Goal: Find specific page/section: Find specific page/section

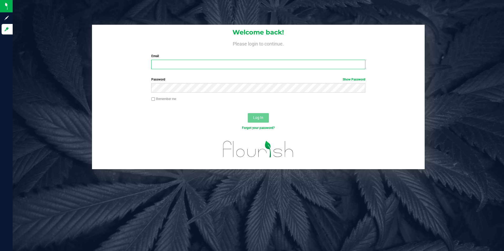
type input "[PERSON_NAME][EMAIL_ADDRESS][DOMAIN_NAME]"
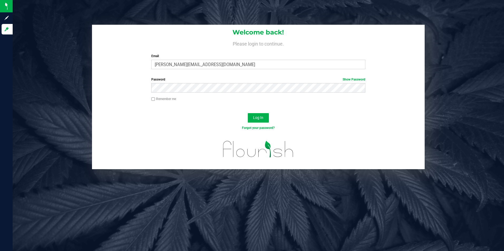
click at [156, 100] on label "Remember me" at bounding box center [163, 99] width 25 height 5
click at [155, 100] on input "Remember me" at bounding box center [153, 99] width 4 height 4
checkbox input "true"
click at [355, 78] on link "Show Password" at bounding box center [353, 80] width 23 height 4
click at [264, 120] on button "Log In" at bounding box center [258, 117] width 21 height 9
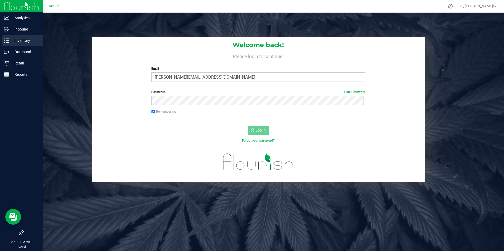
click at [20, 40] on p "Inventory" at bounding box center [25, 40] width 32 height 6
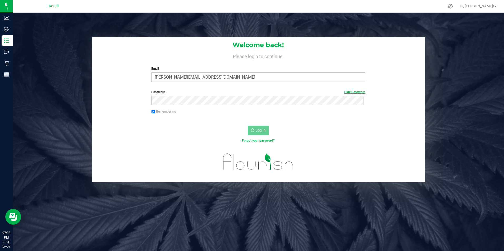
click at [353, 91] on link "Hide Password" at bounding box center [354, 92] width 21 height 4
click at [246, 154] on img at bounding box center [257, 162] width 83 height 27
click at [231, 214] on div "Welcome back! Please login to continue. Email [PERSON_NAME][EMAIL_ADDRESS][DOMA…" at bounding box center [258, 138] width 491 height 251
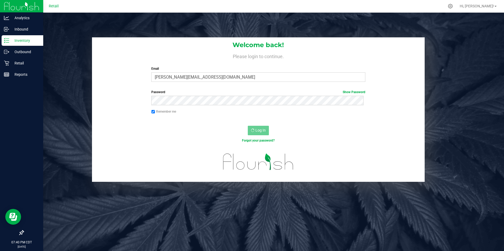
click at [25, 41] on p "Inventory" at bounding box center [25, 40] width 32 height 6
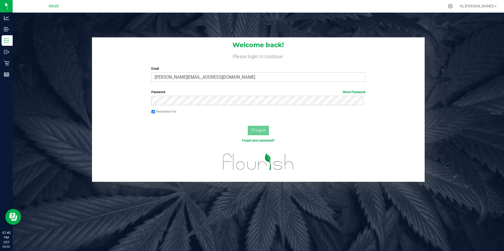
click at [55, 7] on span "Retail" at bounding box center [54, 6] width 10 height 5
click at [381, 149] on div at bounding box center [258, 165] width 333 height 33
